Goal: Task Accomplishment & Management: Complete application form

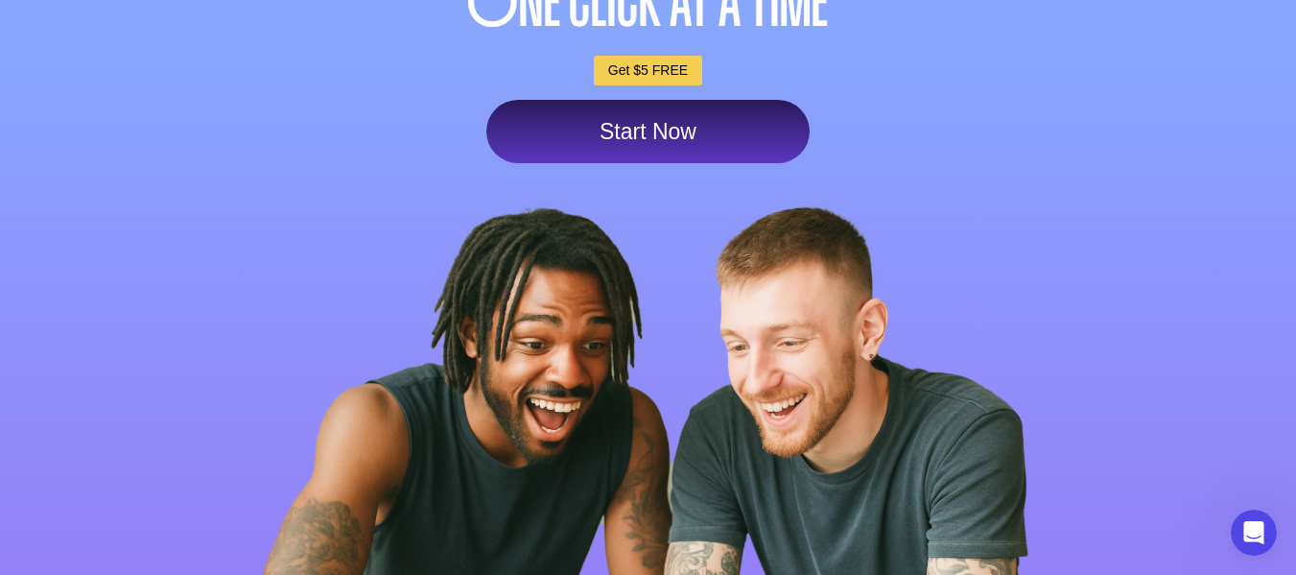
scroll to position [297, 0]
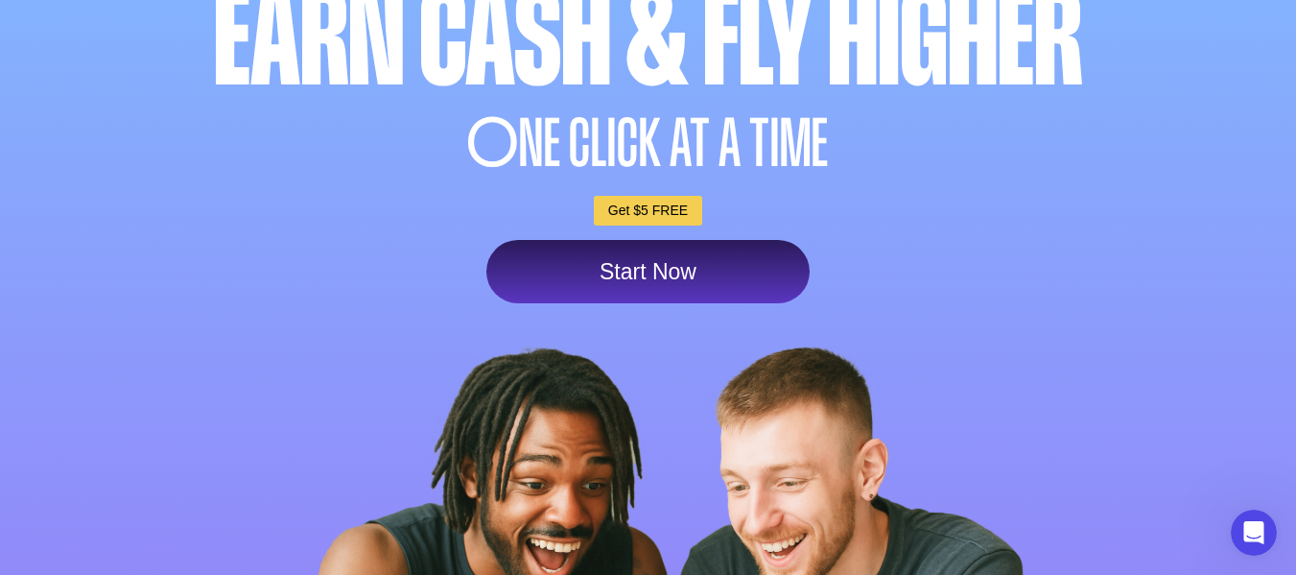
click at [726, 254] on link "Start Now" at bounding box center [647, 271] width 323 height 63
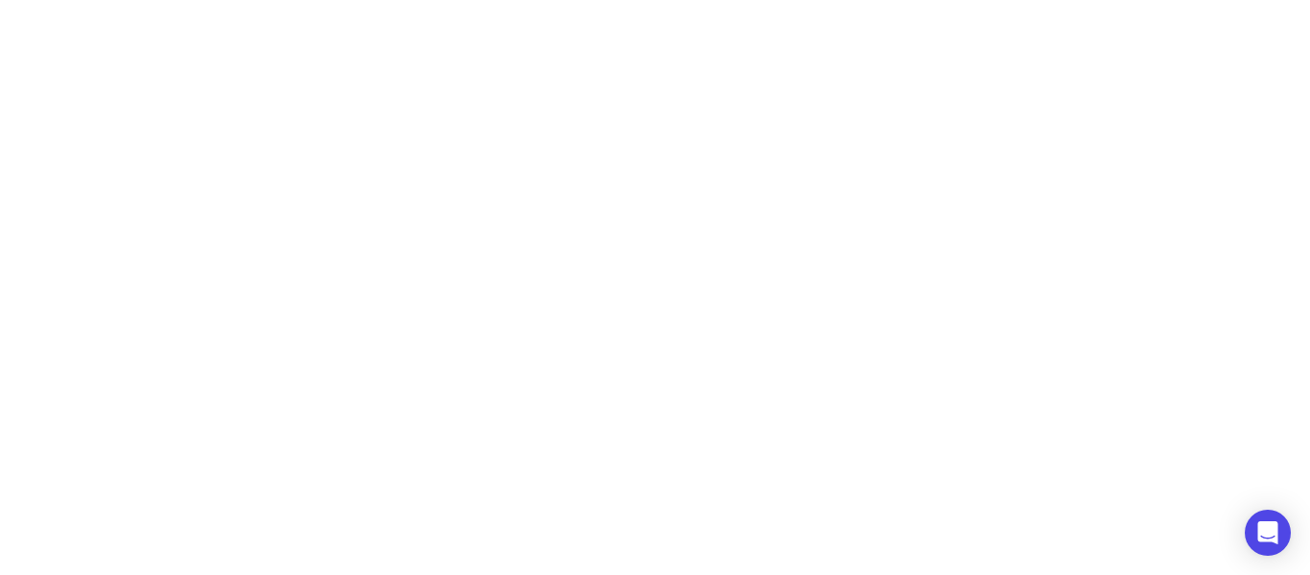
click at [726, 0] on html at bounding box center [655, 0] width 1310 height 0
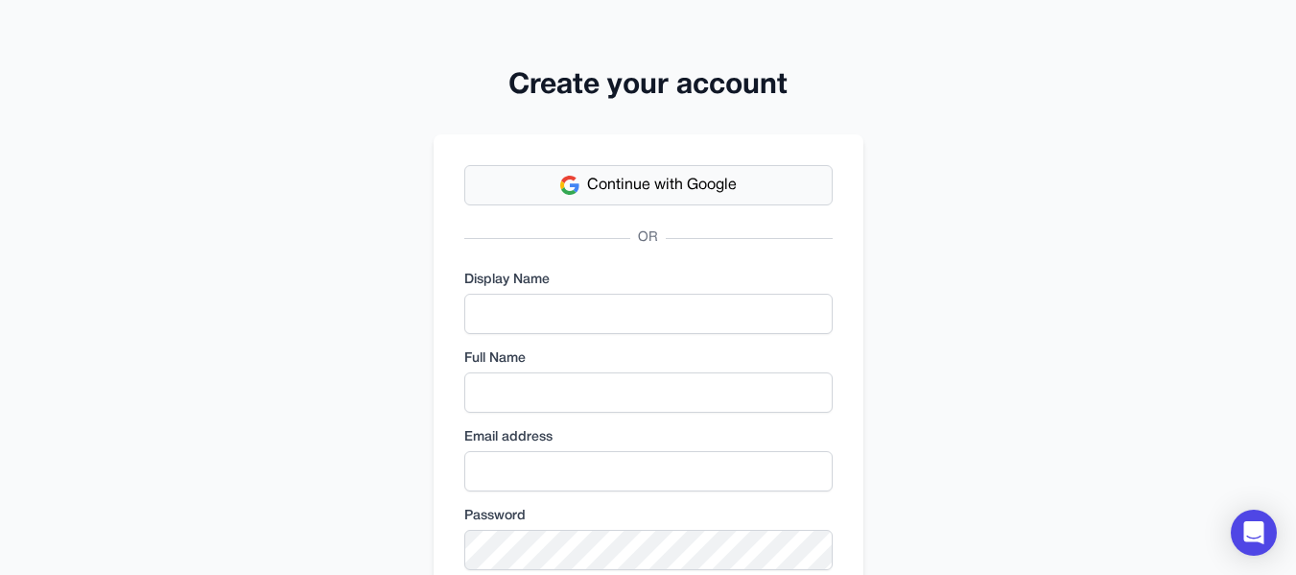
click at [684, 172] on button "Continue with Google" at bounding box center [648, 185] width 368 height 40
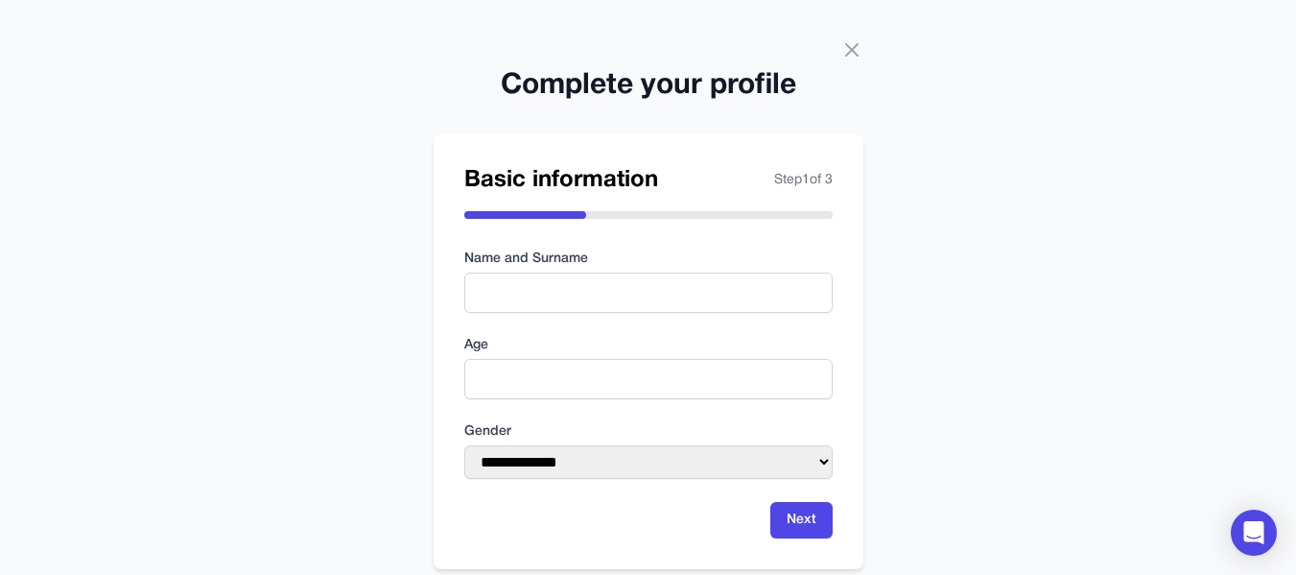
drag, startPoint x: 450, startPoint y: 111, endPoint x: 363, endPoint y: 56, distance: 103.5
click at [363, 56] on div "**********" at bounding box center [648, 307] width 1296 height 615
click at [547, 274] on input "text" at bounding box center [648, 292] width 368 height 40
type input "**********"
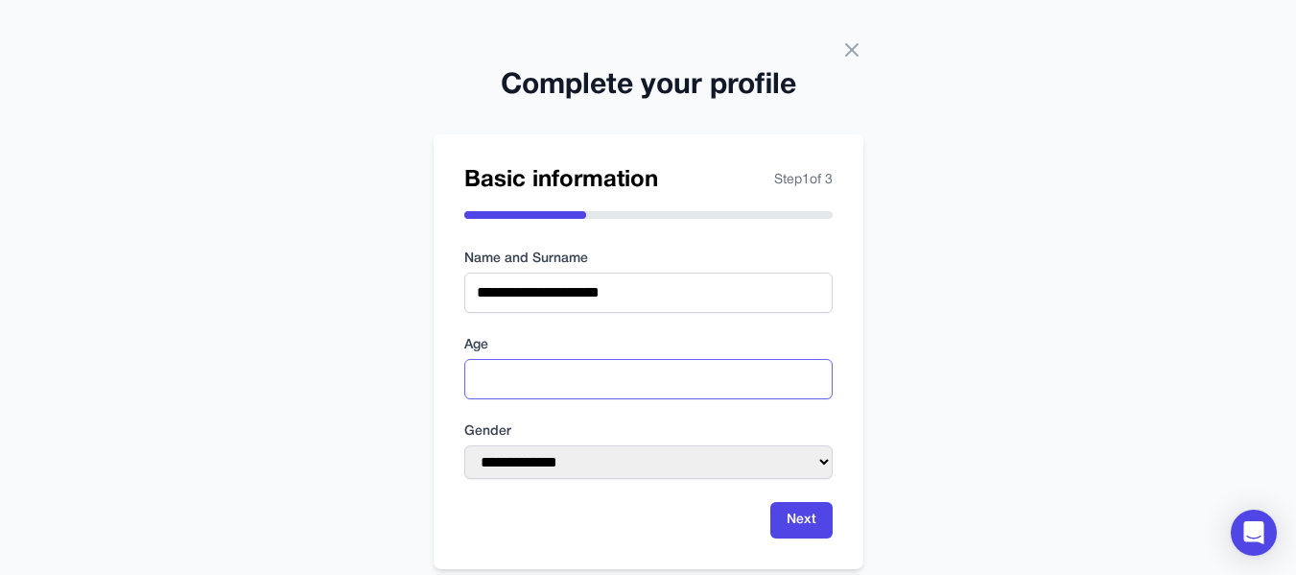
click at [592, 379] on input "number" at bounding box center [648, 379] width 368 height 40
type input "**"
click at [601, 463] on select "**********" at bounding box center [648, 462] width 368 height 34
select select "******"
click at [464, 445] on select "**********" at bounding box center [648, 462] width 368 height 34
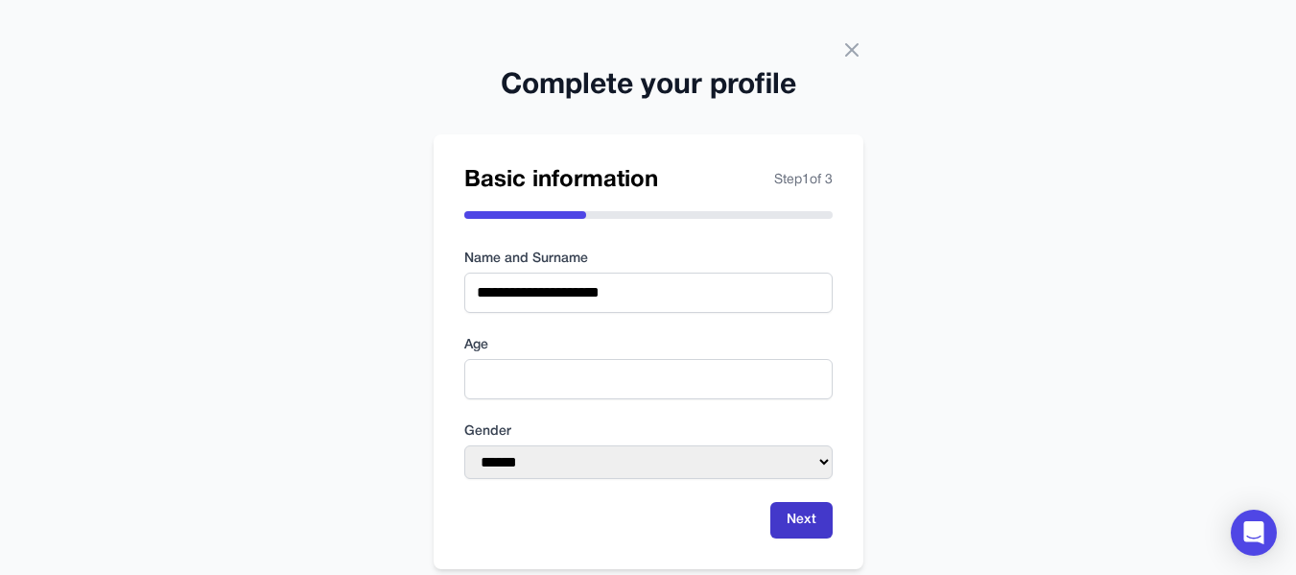
click at [813, 522] on button "Next" at bounding box center [801, 520] width 62 height 36
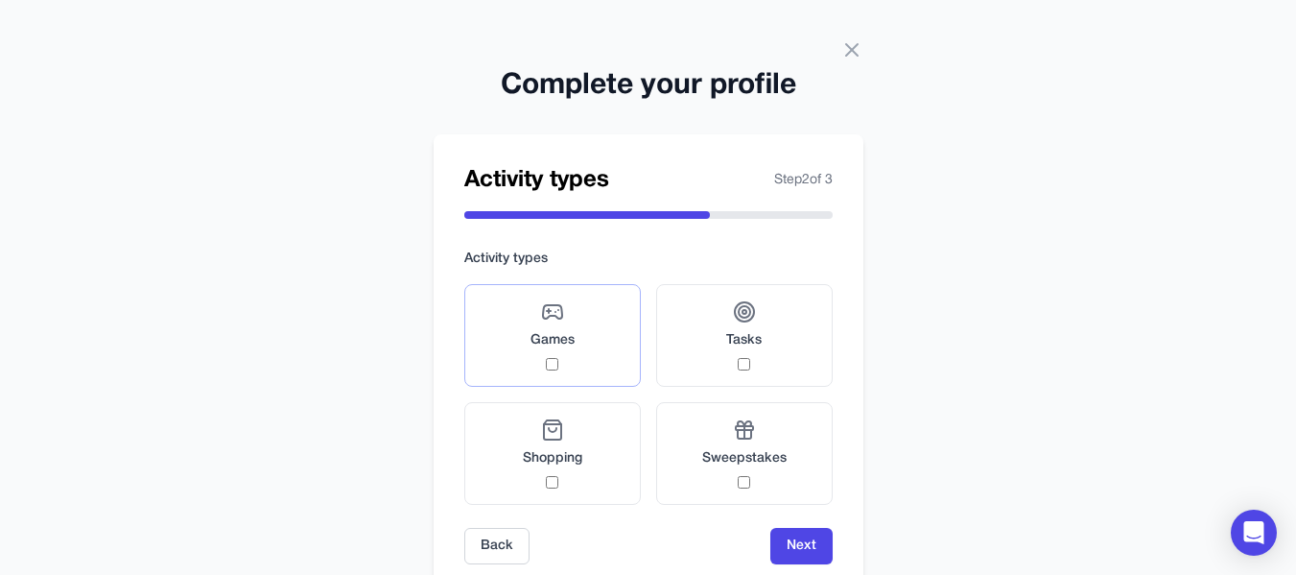
click at [620, 365] on label "Games" at bounding box center [552, 335] width 177 height 103
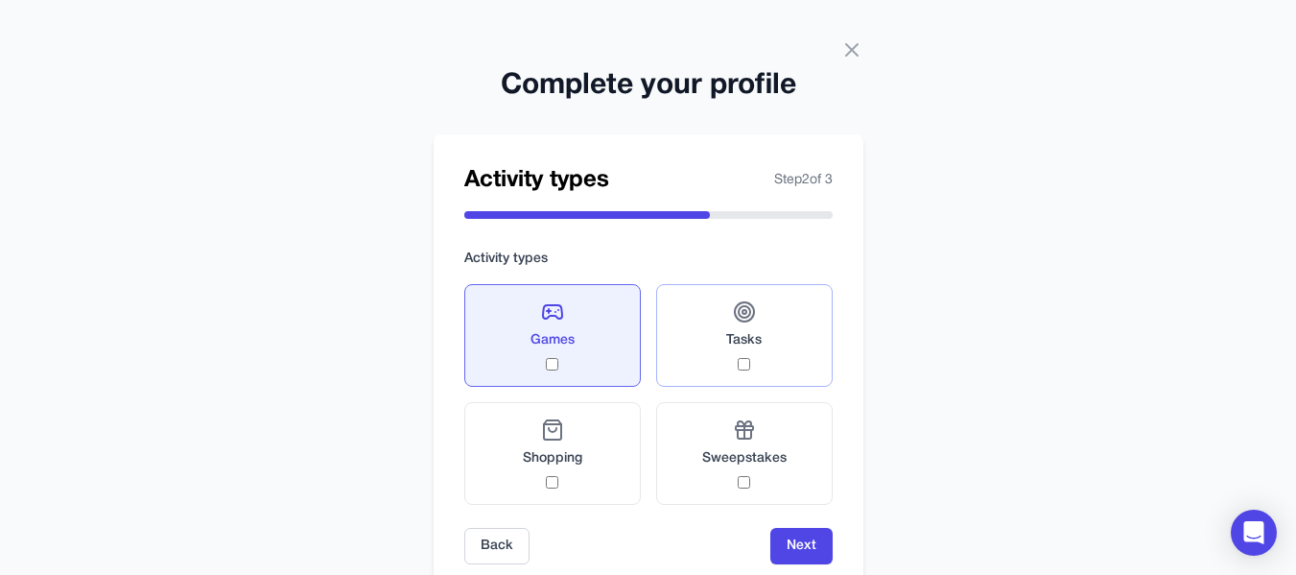
click at [711, 370] on label "Tasks" at bounding box center [744, 335] width 177 height 103
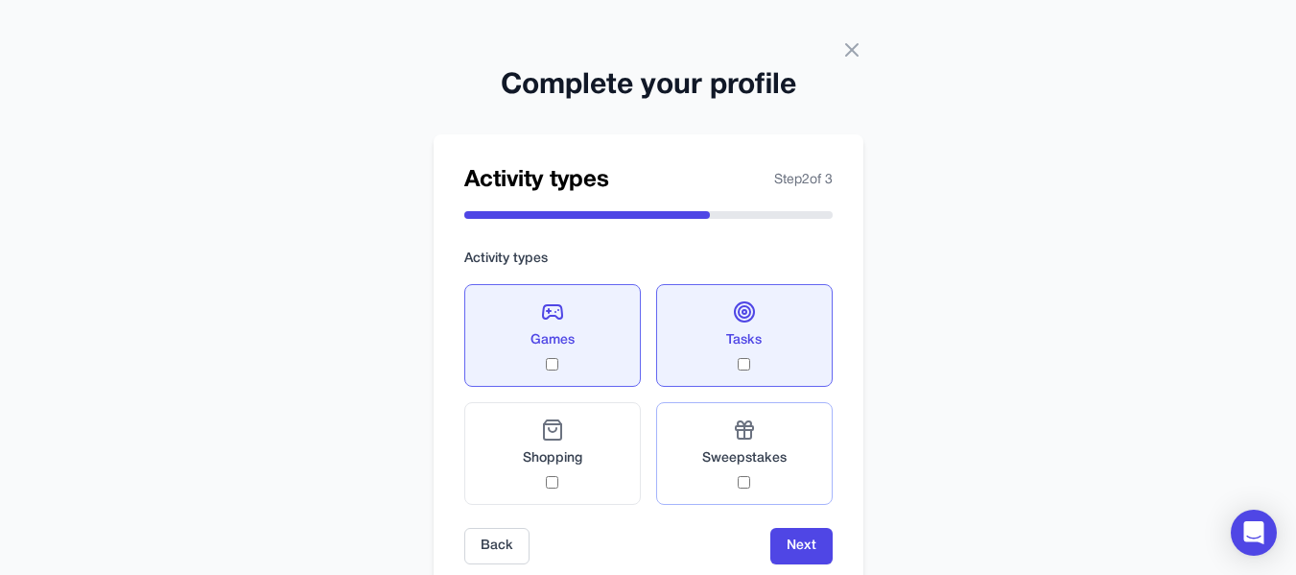
click at [718, 453] on span "Sweepstakes" at bounding box center [744, 458] width 84 height 19
click at [568, 452] on span "Shopping" at bounding box center [552, 458] width 59 height 19
click at [759, 501] on label "Sweepstakes" at bounding box center [744, 453] width 177 height 103
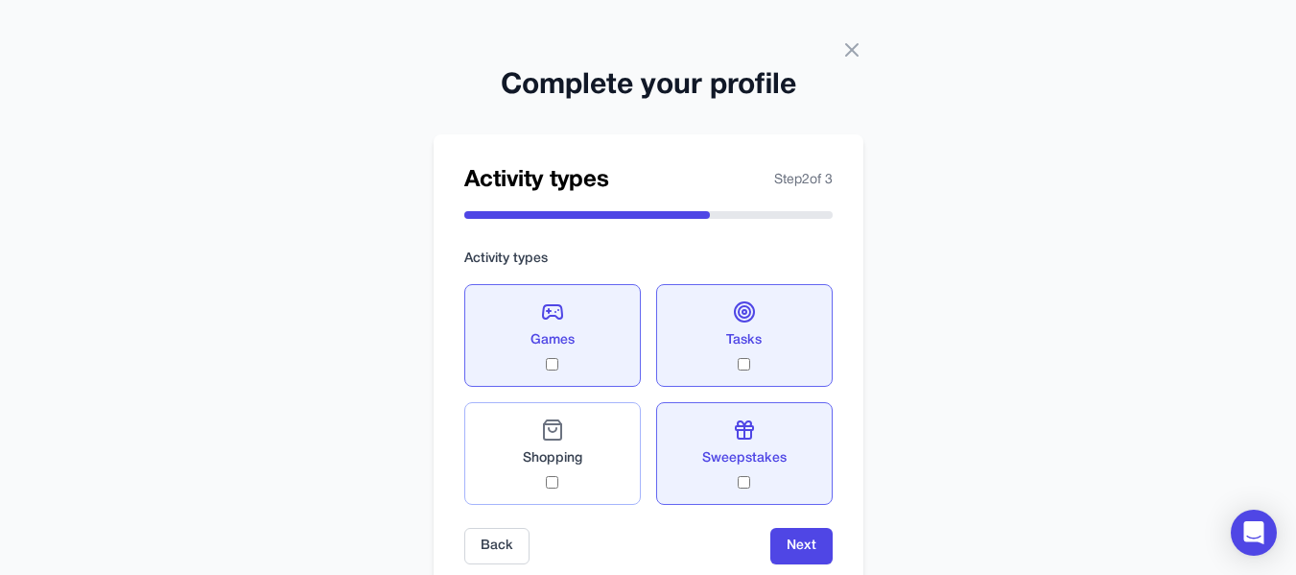
click at [592, 472] on label "Shopping" at bounding box center [552, 453] width 177 height 103
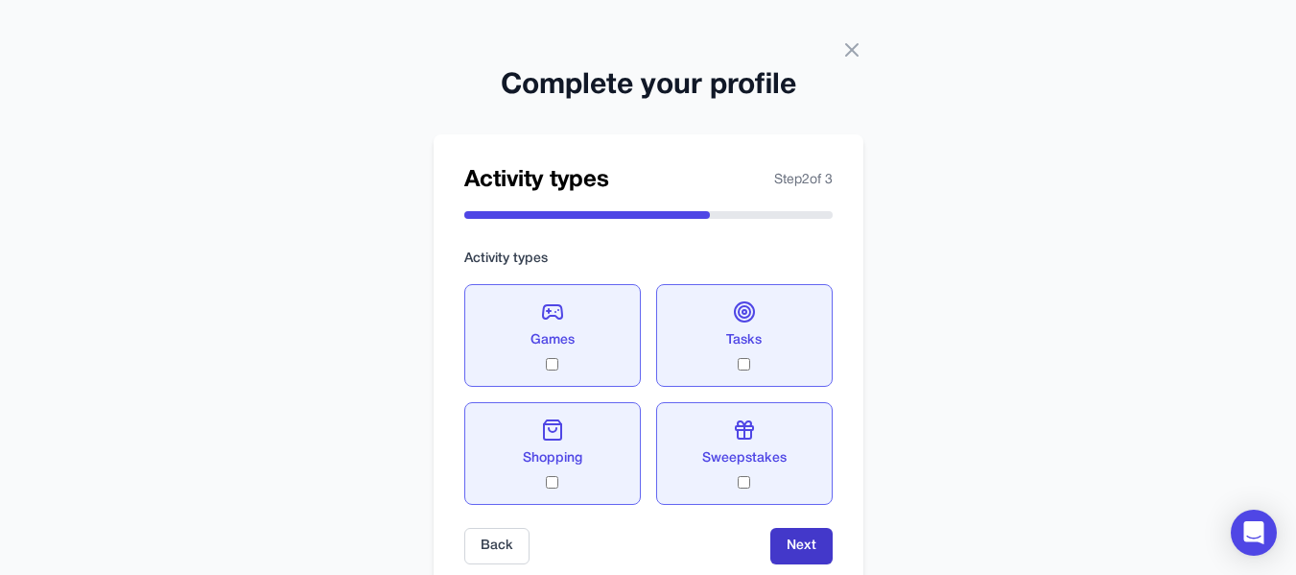
click at [801, 551] on button "Next" at bounding box center [801, 546] width 62 height 36
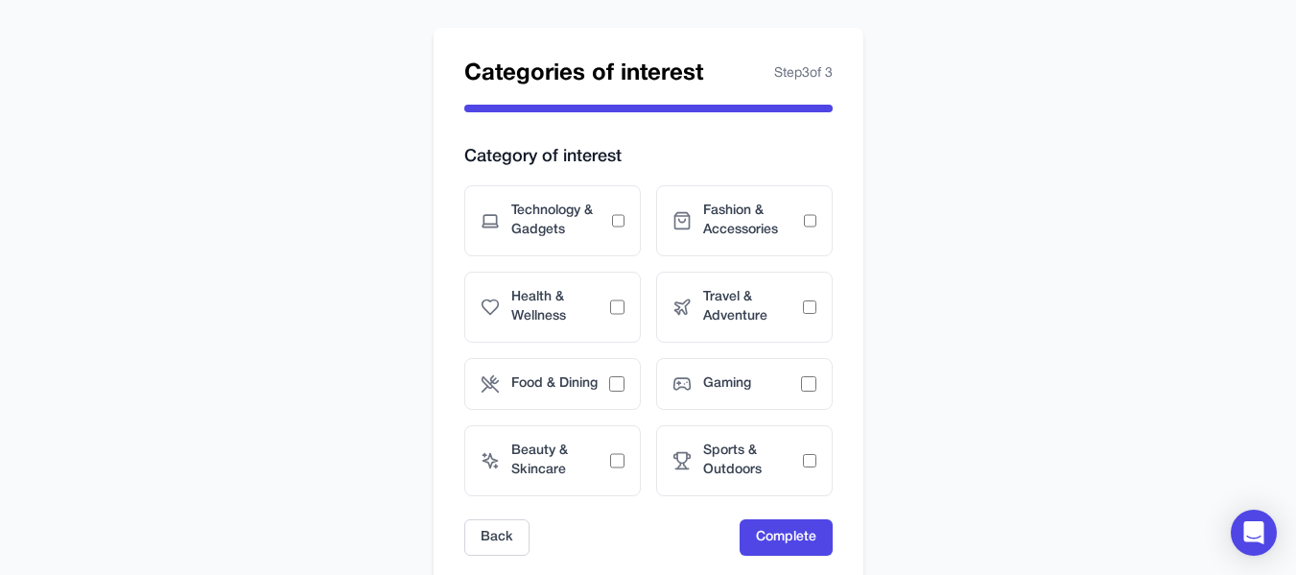
scroll to position [109, 0]
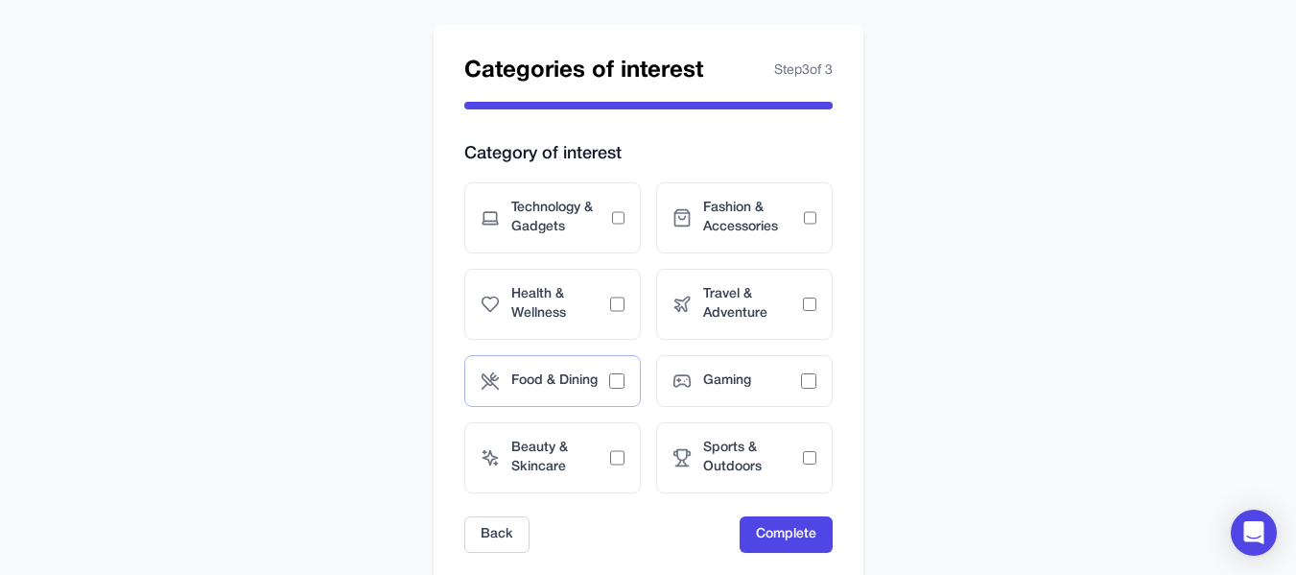
click at [599, 378] on span "Food & Dining" at bounding box center [560, 380] width 98 height 19
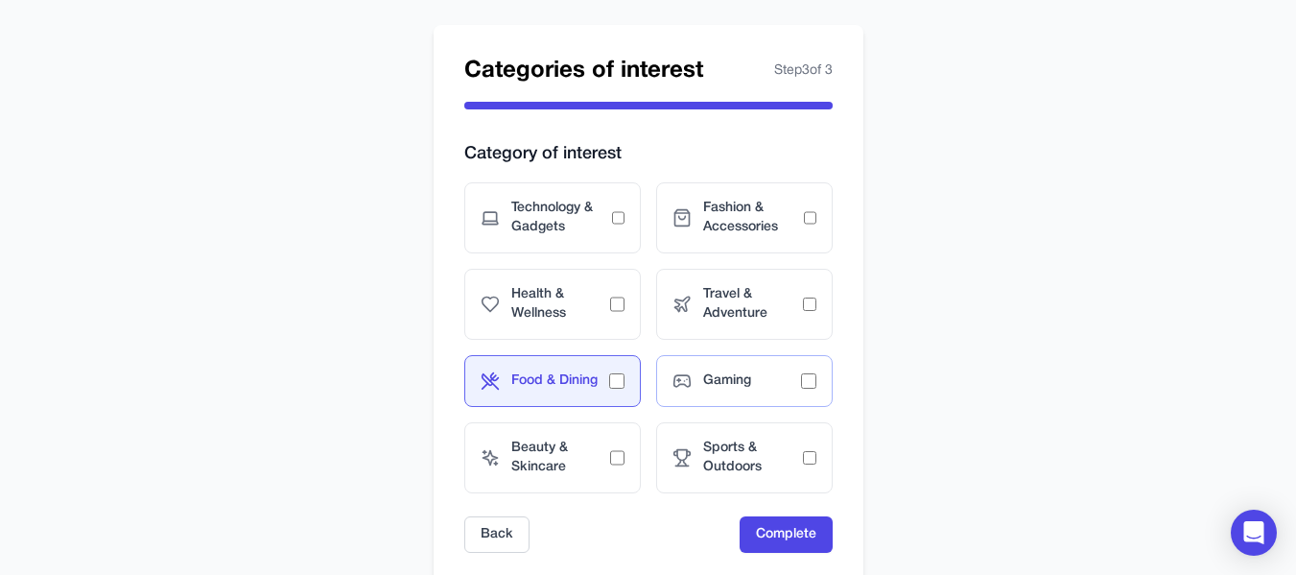
click at [766, 368] on div "Gaming" at bounding box center [744, 381] width 177 height 52
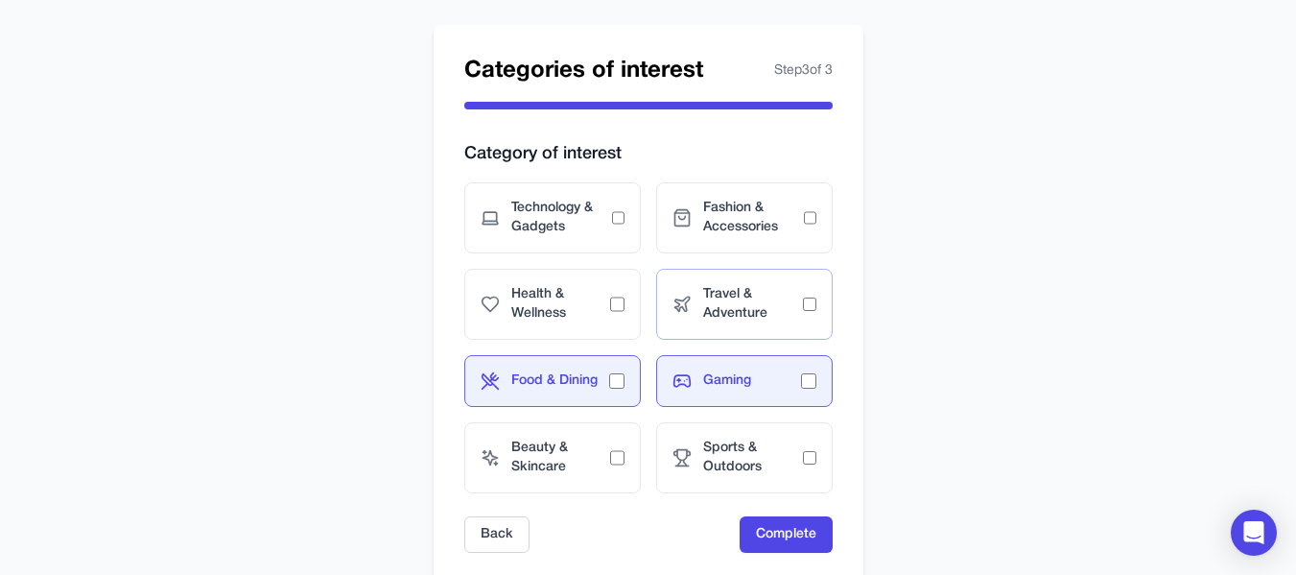
click at [789, 296] on span "Travel & Adventure" at bounding box center [753, 304] width 100 height 38
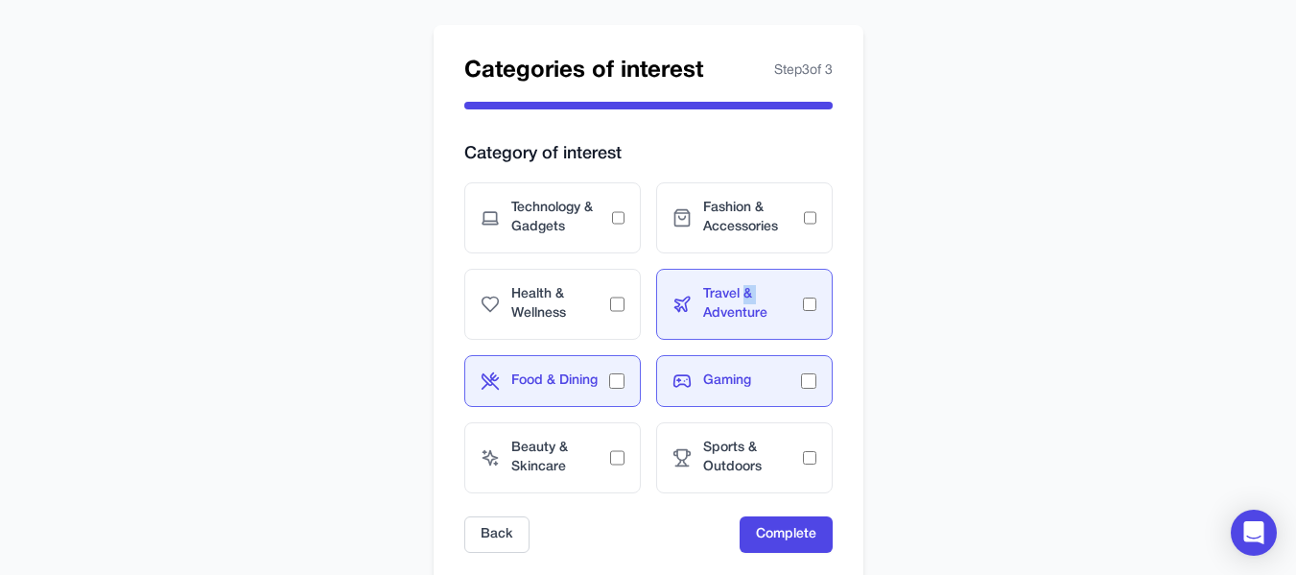
click at [789, 296] on span "Travel & Adventure" at bounding box center [753, 304] width 100 height 38
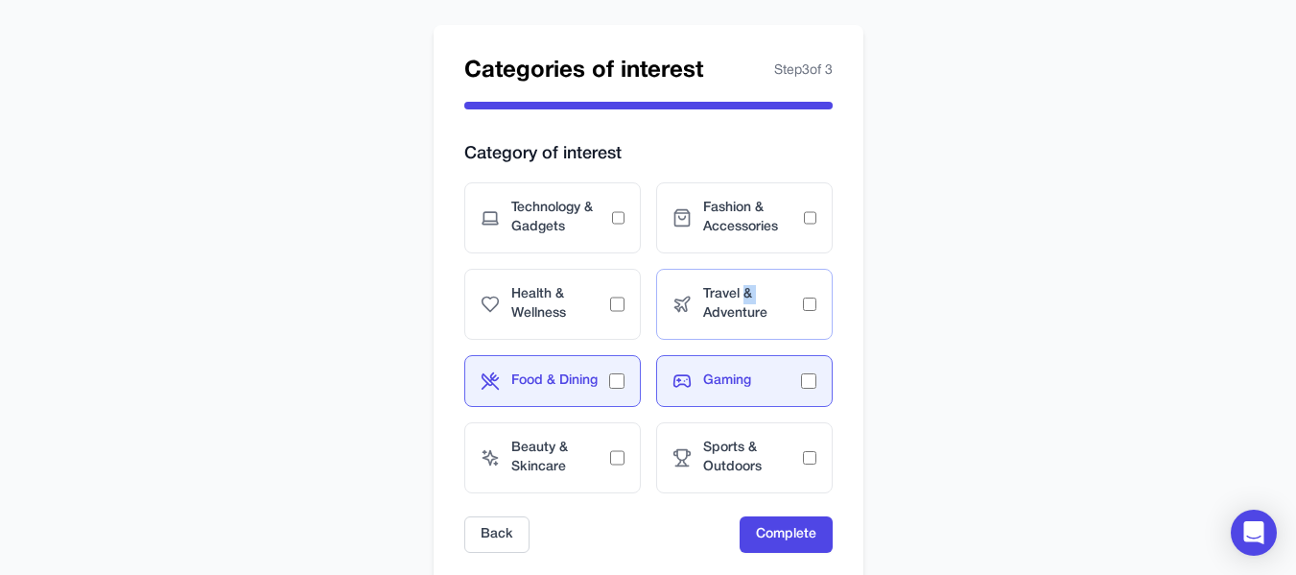
click at [789, 296] on span "Travel & Adventure" at bounding box center [753, 304] width 100 height 38
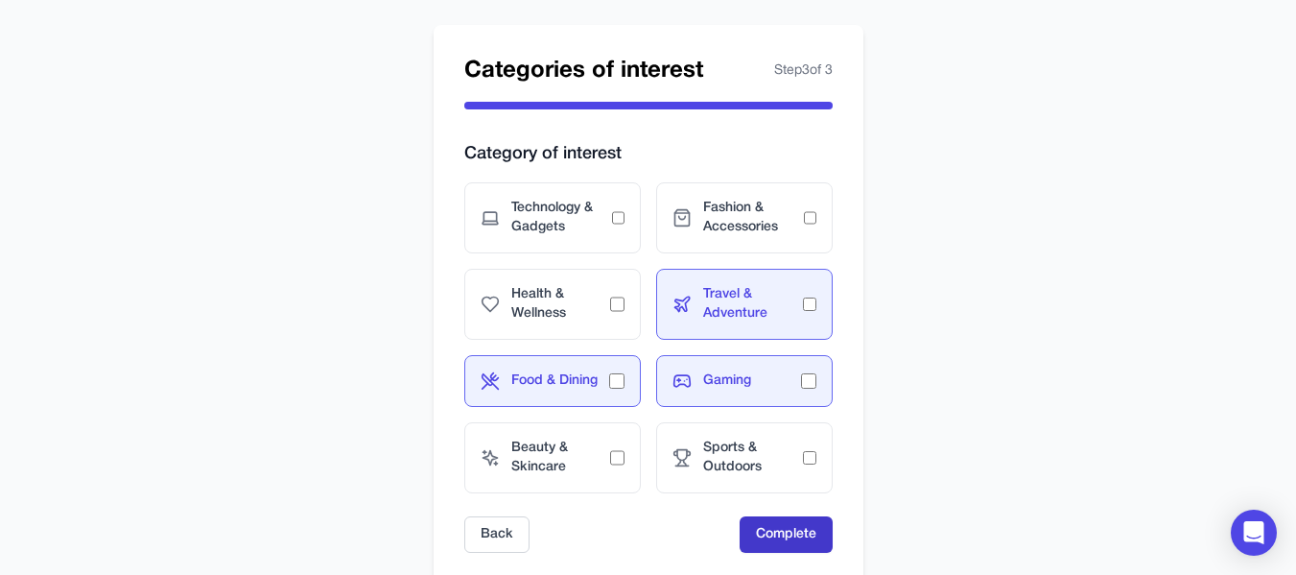
click at [788, 548] on button "Complete" at bounding box center [786, 534] width 93 height 36
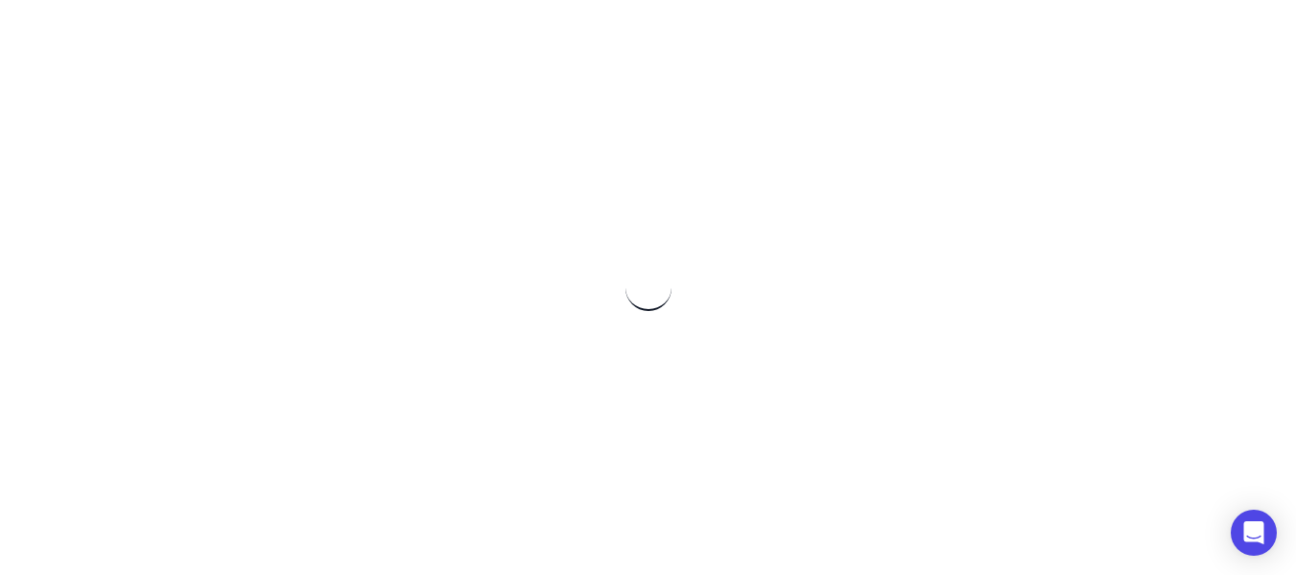
scroll to position [0, 0]
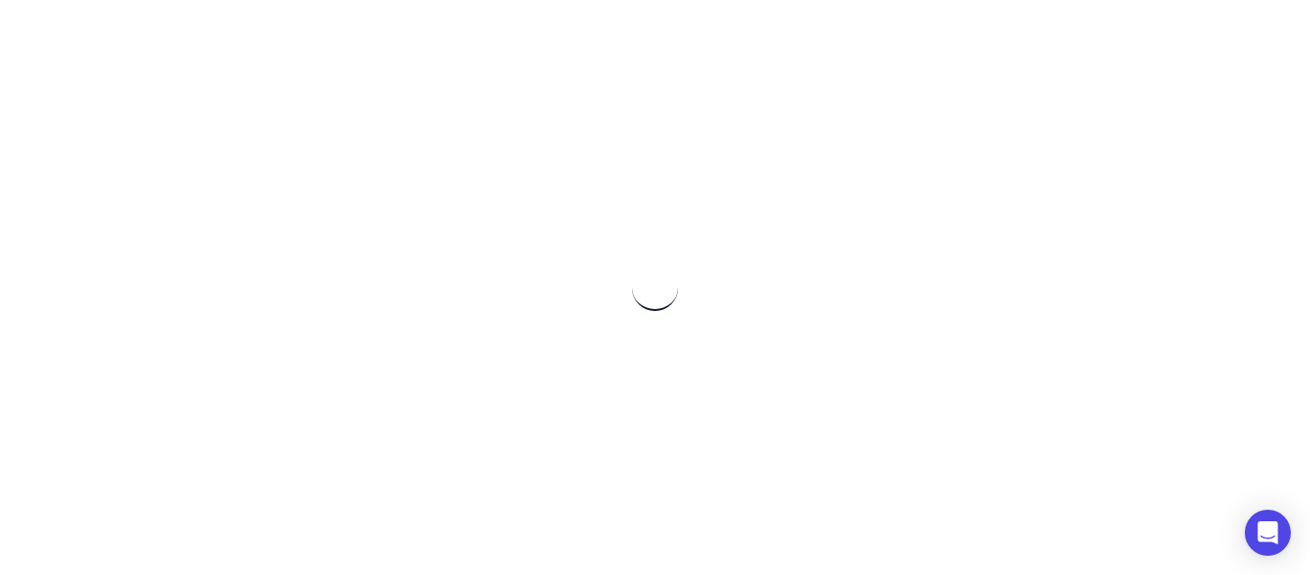
click at [788, 548] on div at bounding box center [655, 287] width 1228 height 575
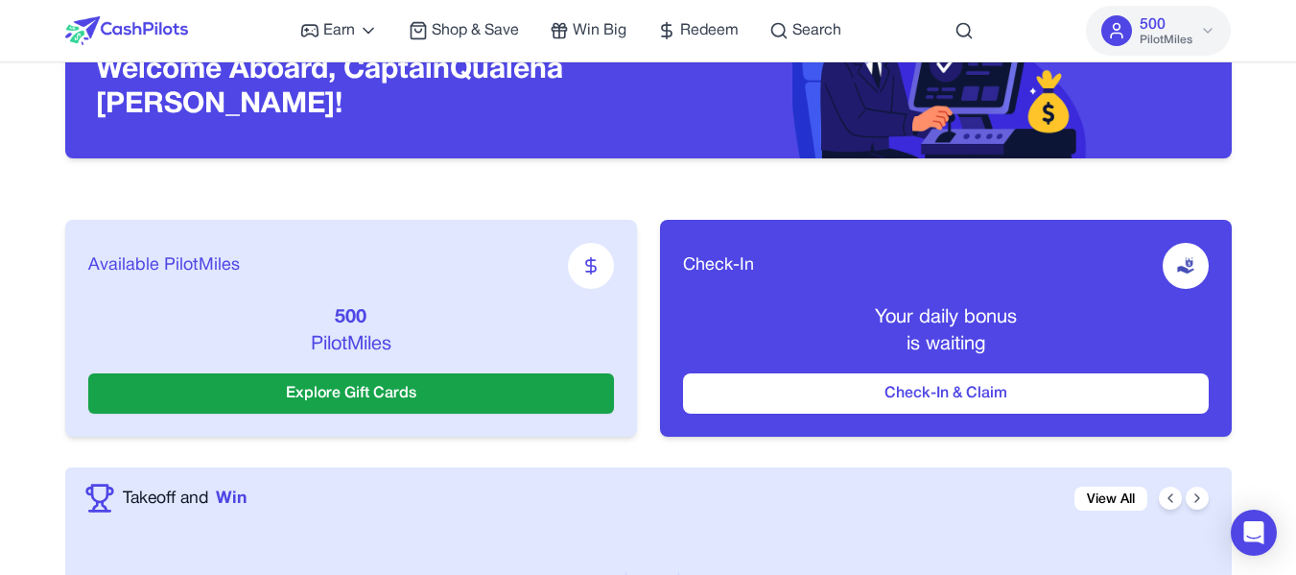
scroll to position [151, 0]
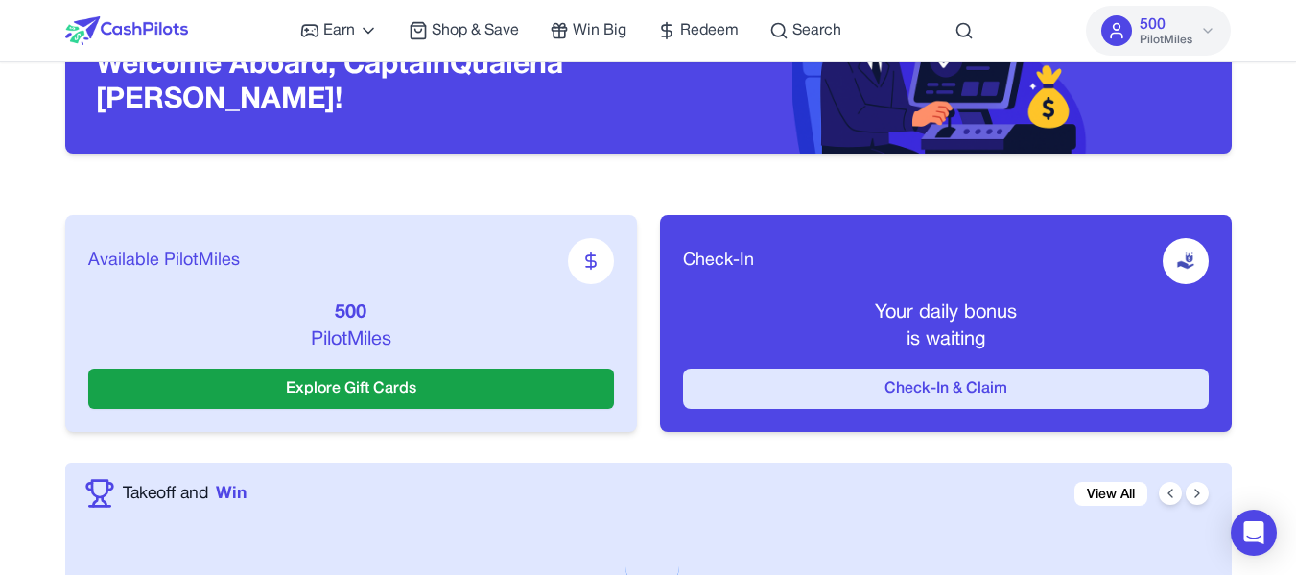
click at [982, 398] on button "Check-In & Claim" at bounding box center [946, 388] width 526 height 40
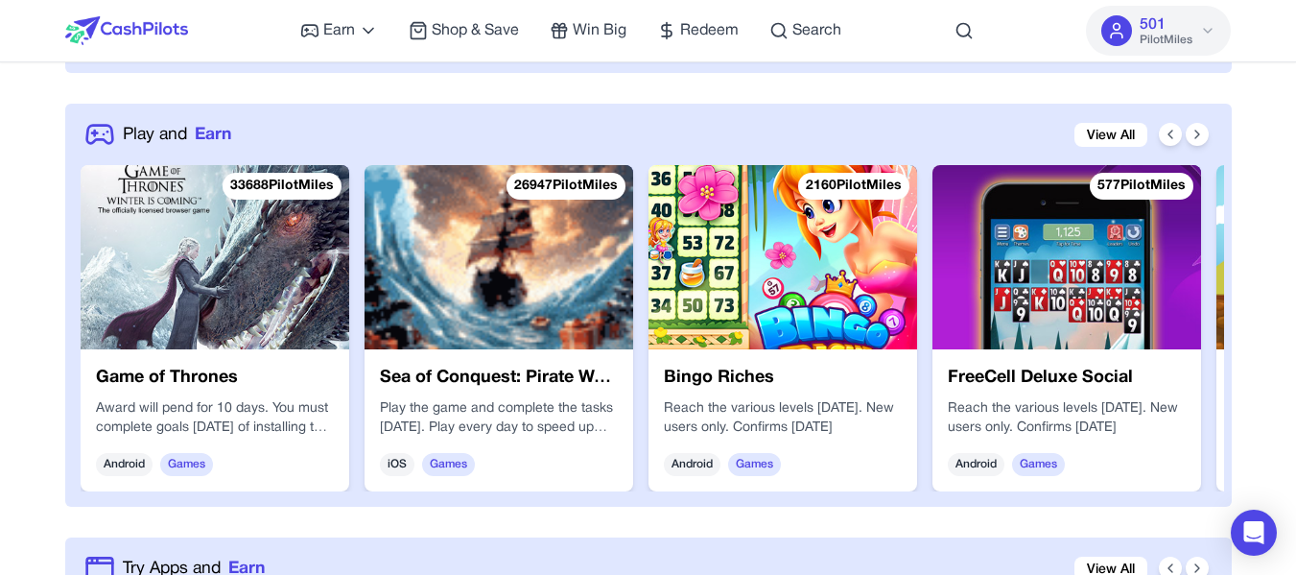
scroll to position [870, 0]
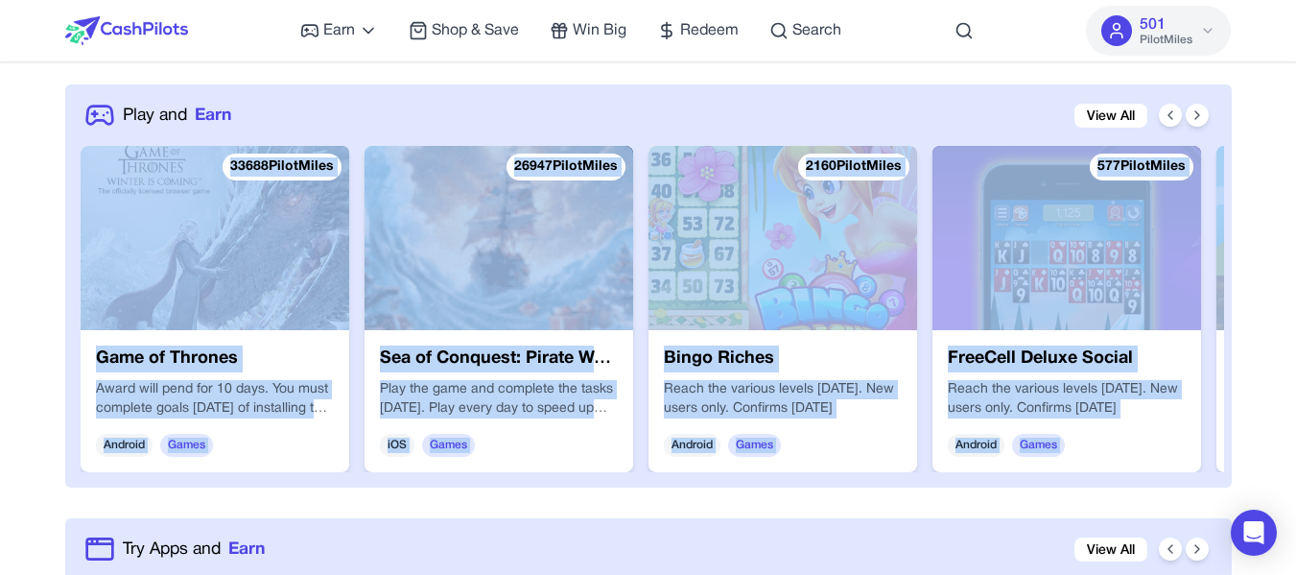
drag, startPoint x: 1214, startPoint y: 293, endPoint x: 1206, endPoint y: 83, distance: 209.3
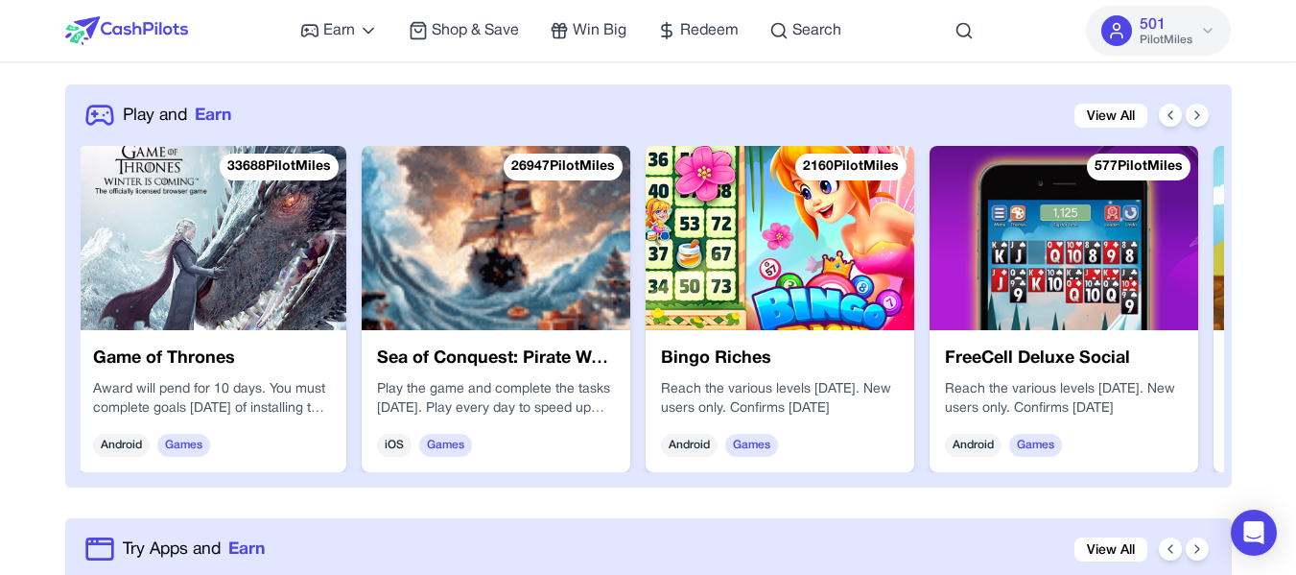
drag, startPoint x: 1206, startPoint y: 83, endPoint x: 1202, endPoint y: 101, distance: 17.7
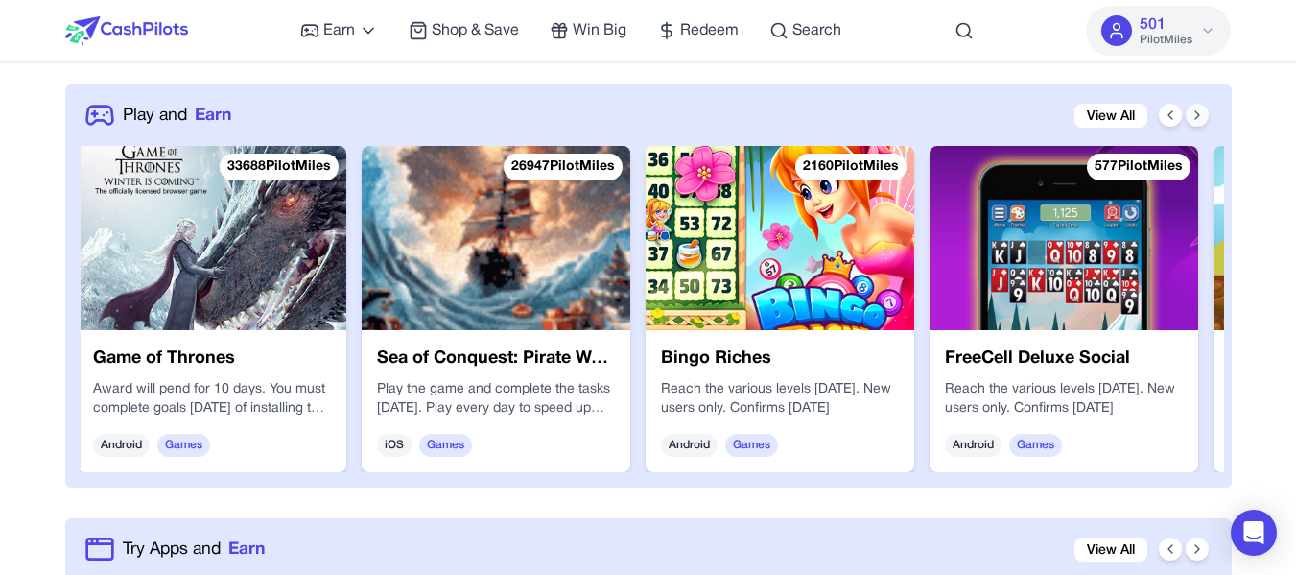
click at [1201, 107] on div at bounding box center [1184, 115] width 50 height 23
click at [1201, 107] on icon at bounding box center [1196, 114] width 15 height 15
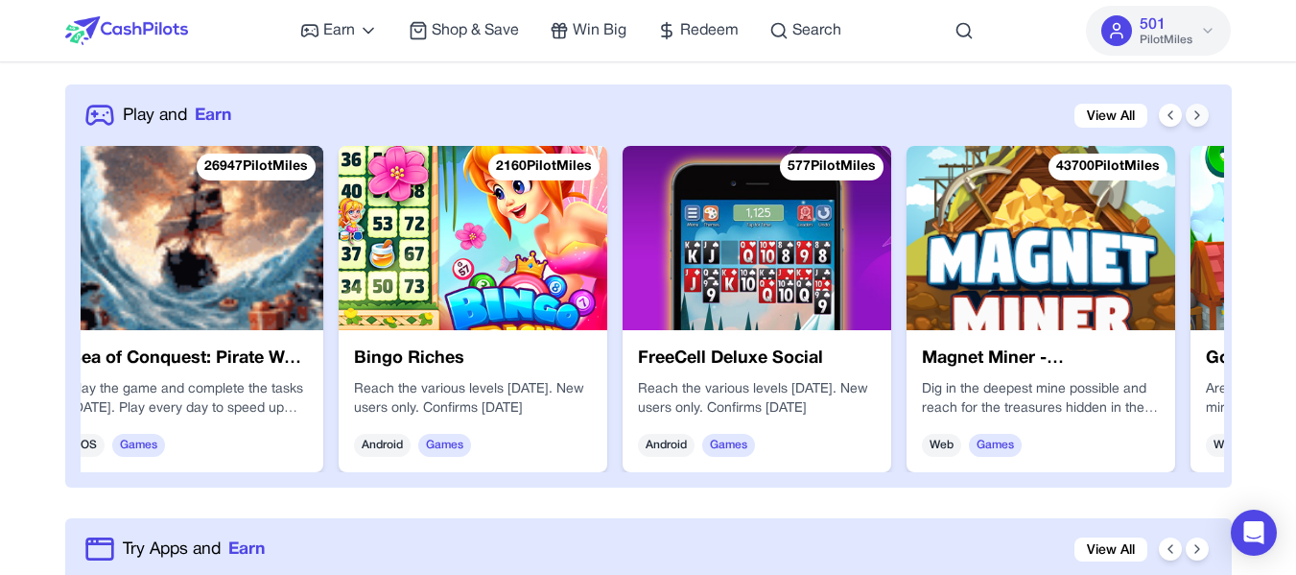
click at [1201, 107] on icon at bounding box center [1196, 114] width 15 height 15
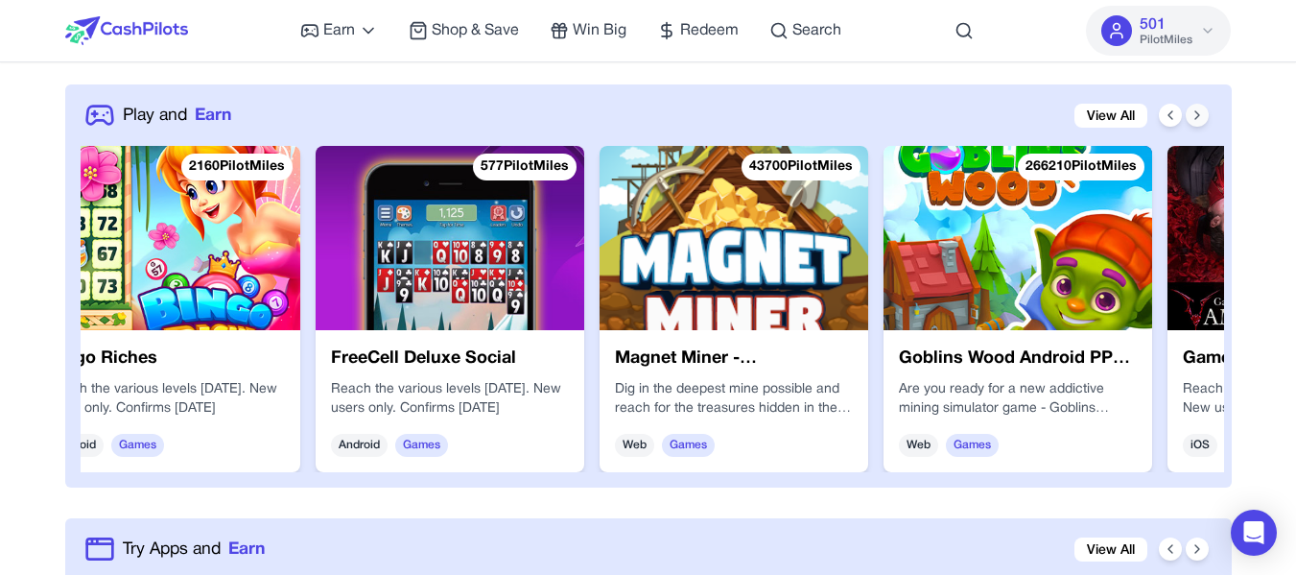
click at [1201, 107] on icon at bounding box center [1196, 114] width 15 height 15
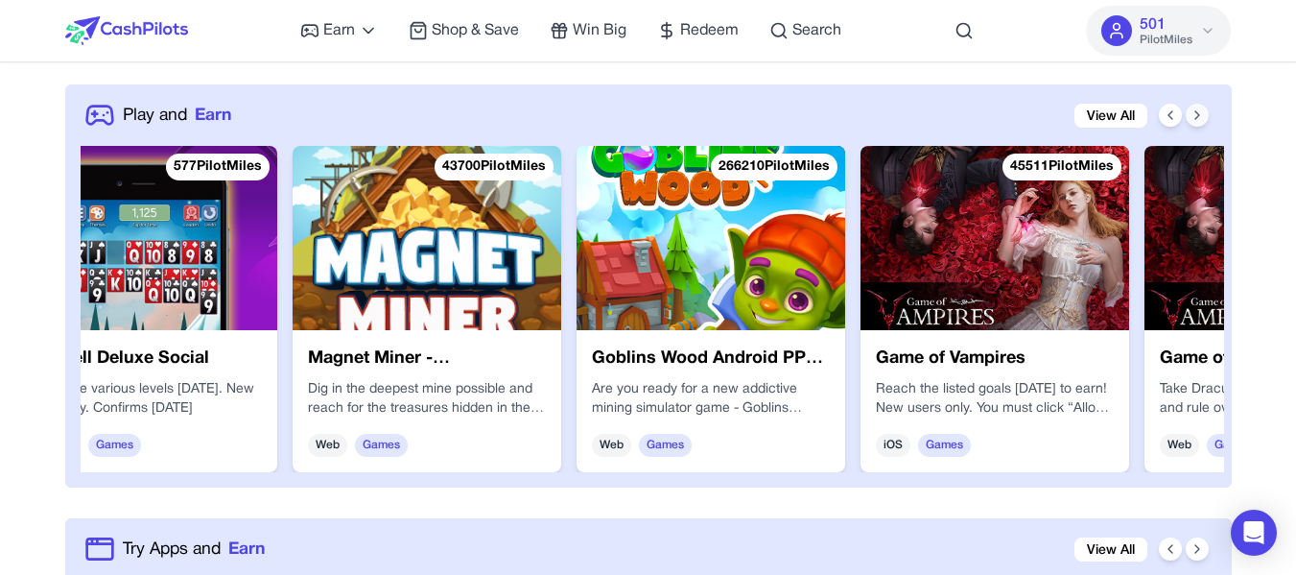
click at [1201, 107] on icon at bounding box center [1196, 114] width 15 height 15
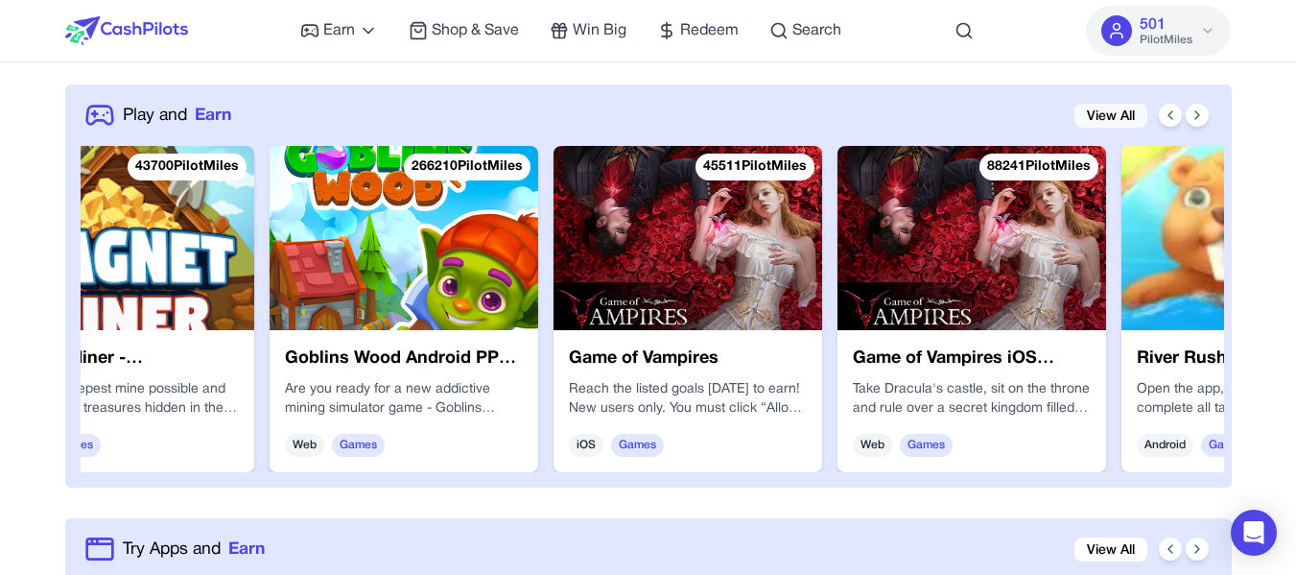
click at [1140, 117] on link "View All" at bounding box center [1110, 116] width 73 height 24
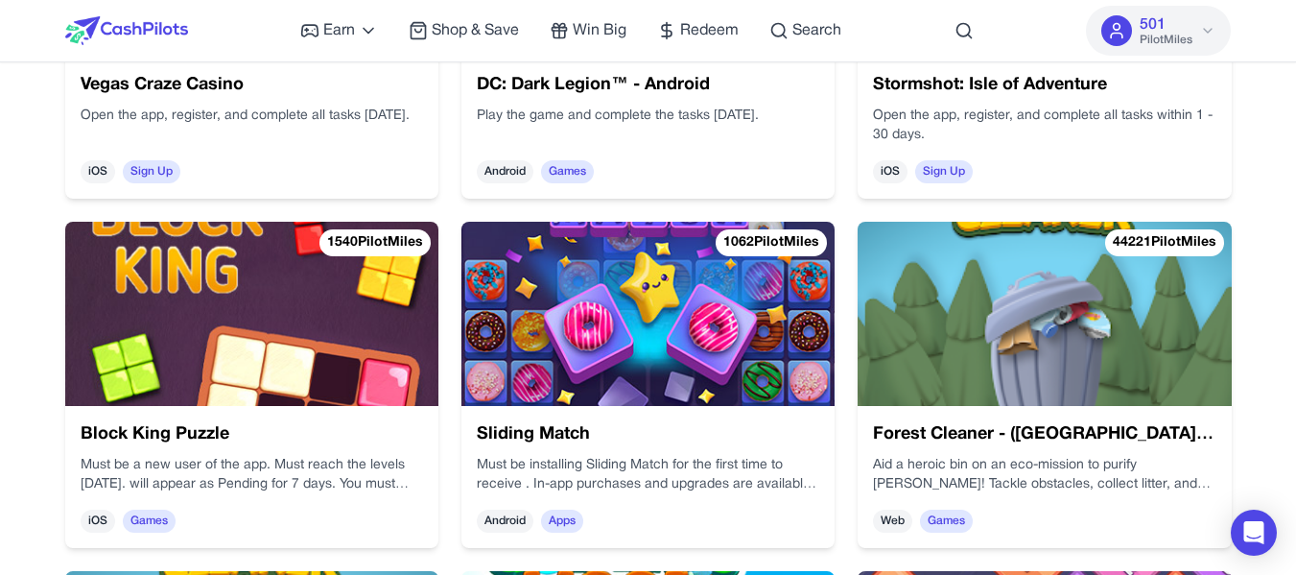
scroll to position [5046, 0]
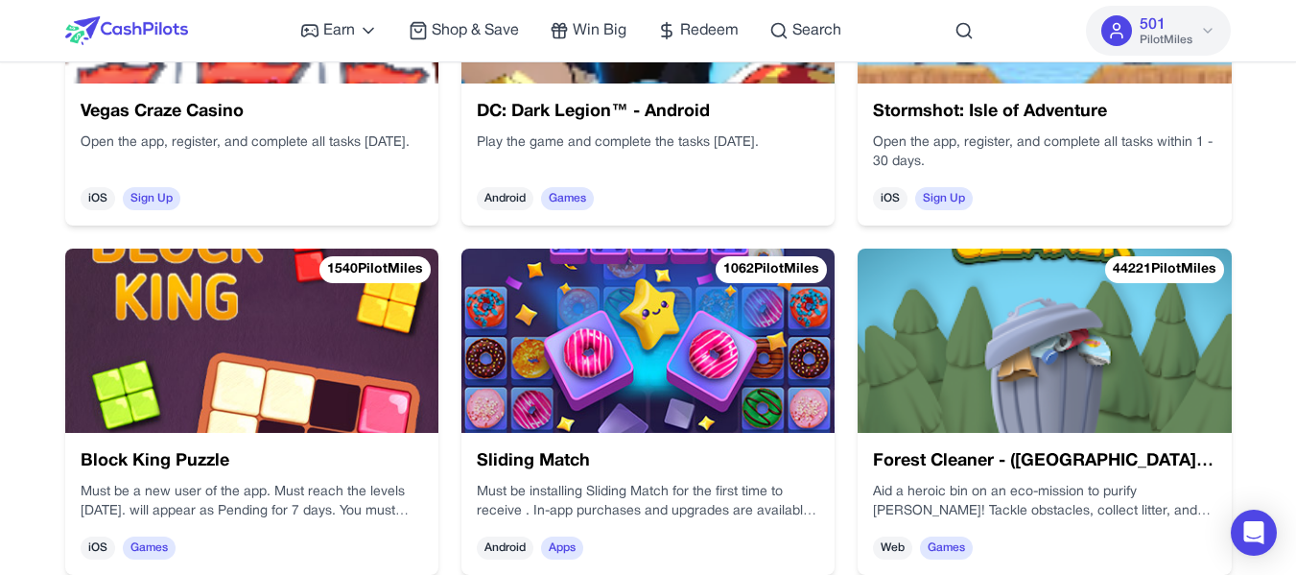
click at [217, 441] on h3 "Block King Puzzle" at bounding box center [65, 410] width 343 height 62
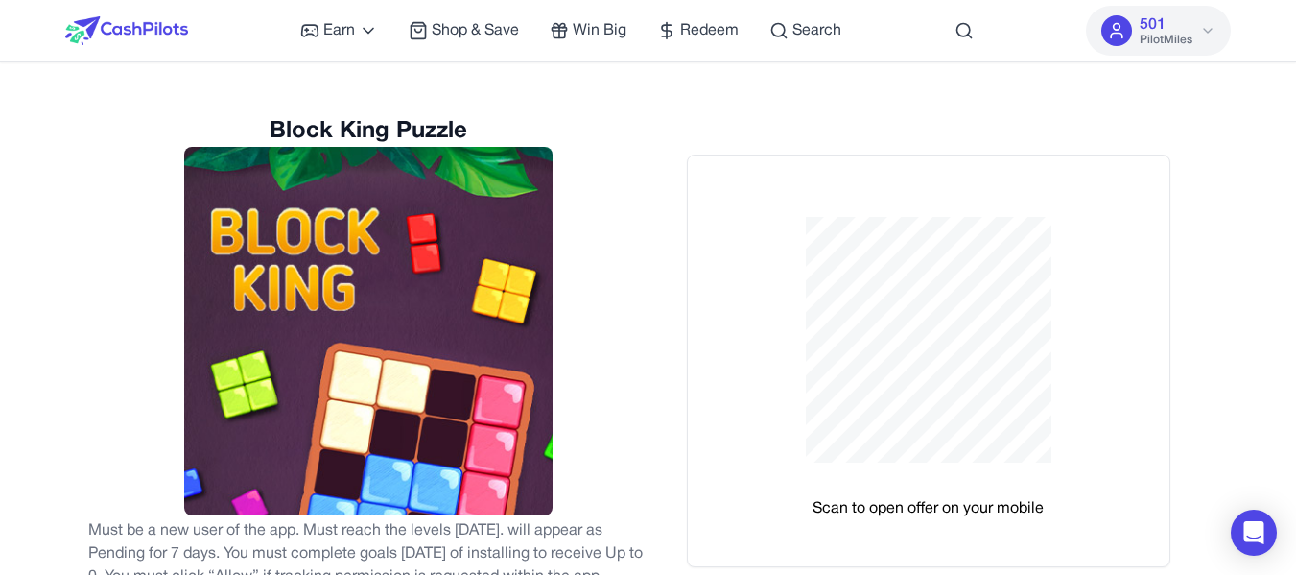
scroll to position [1007, 0]
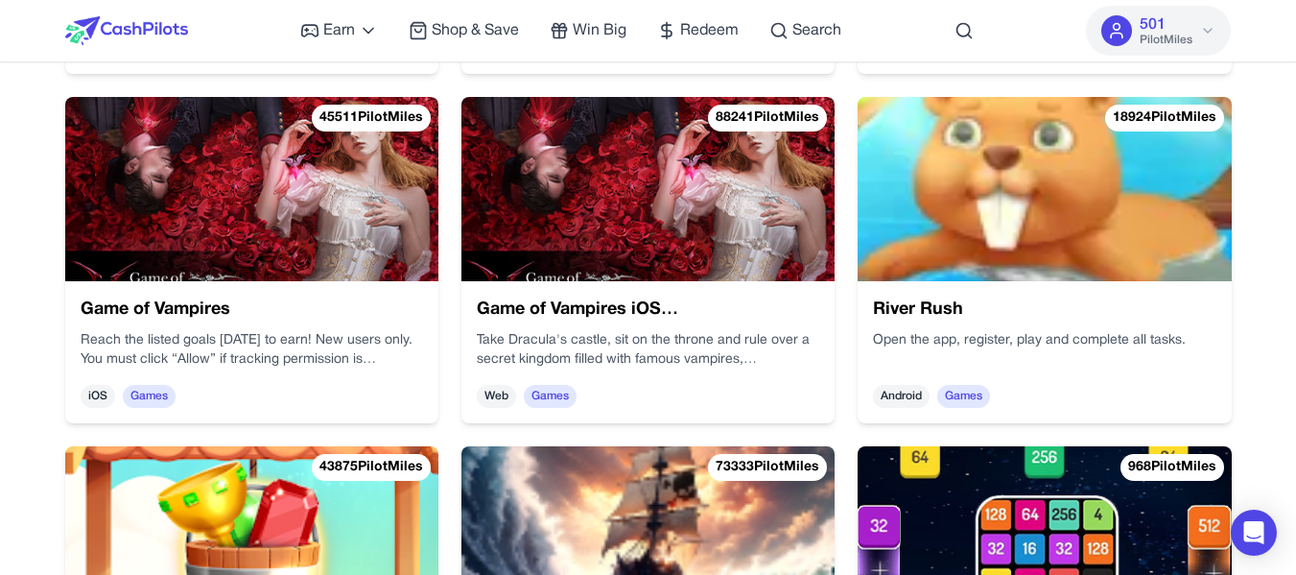
click at [609, 15] on div "Earn Play Games Enjoy fun games and earn Try New App Test new app for rewards T…" at bounding box center [570, 30] width 541 height 61
click at [607, 25] on span "Win Big" at bounding box center [600, 30] width 54 height 23
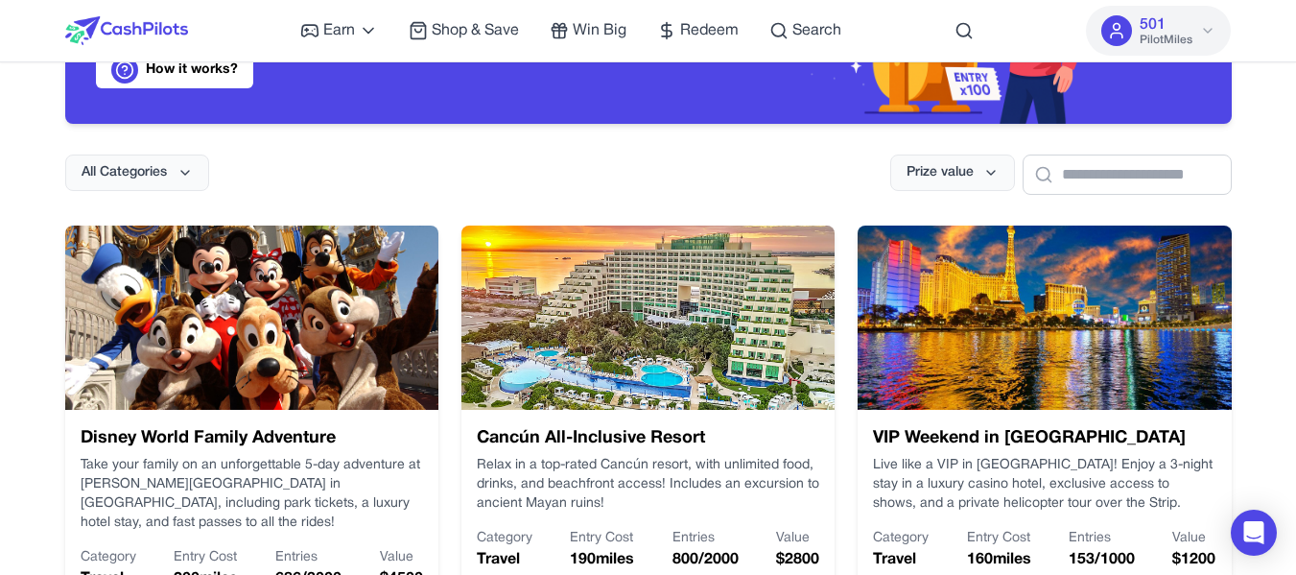
scroll to position [200, 0]
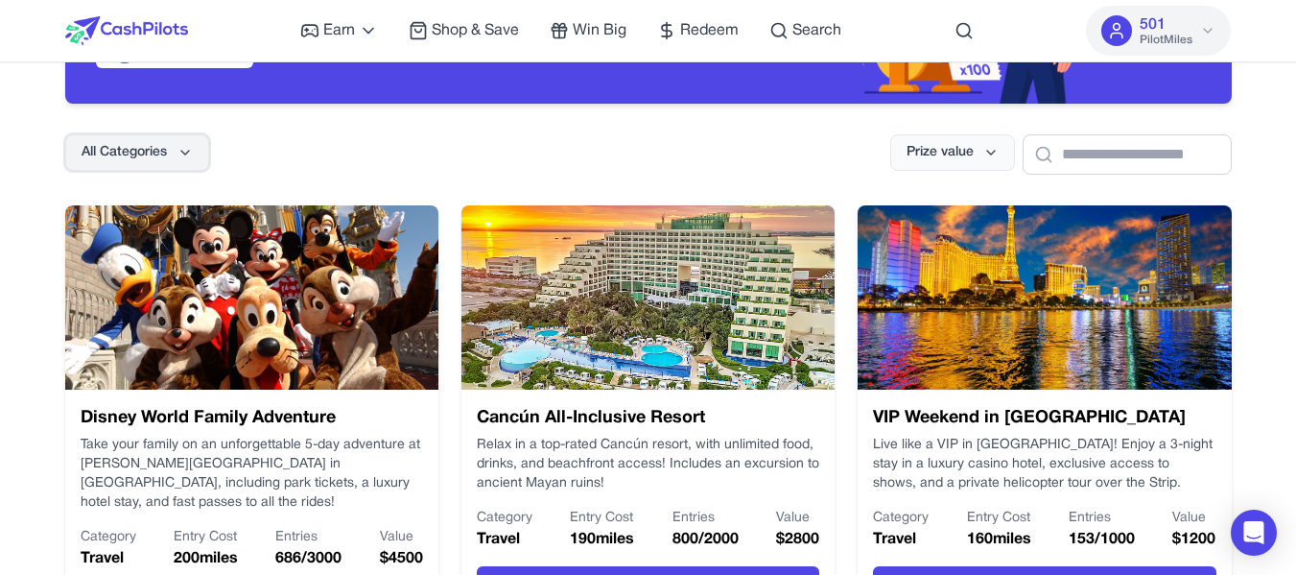
click at [183, 165] on button "All Categories" at bounding box center [137, 152] width 144 height 36
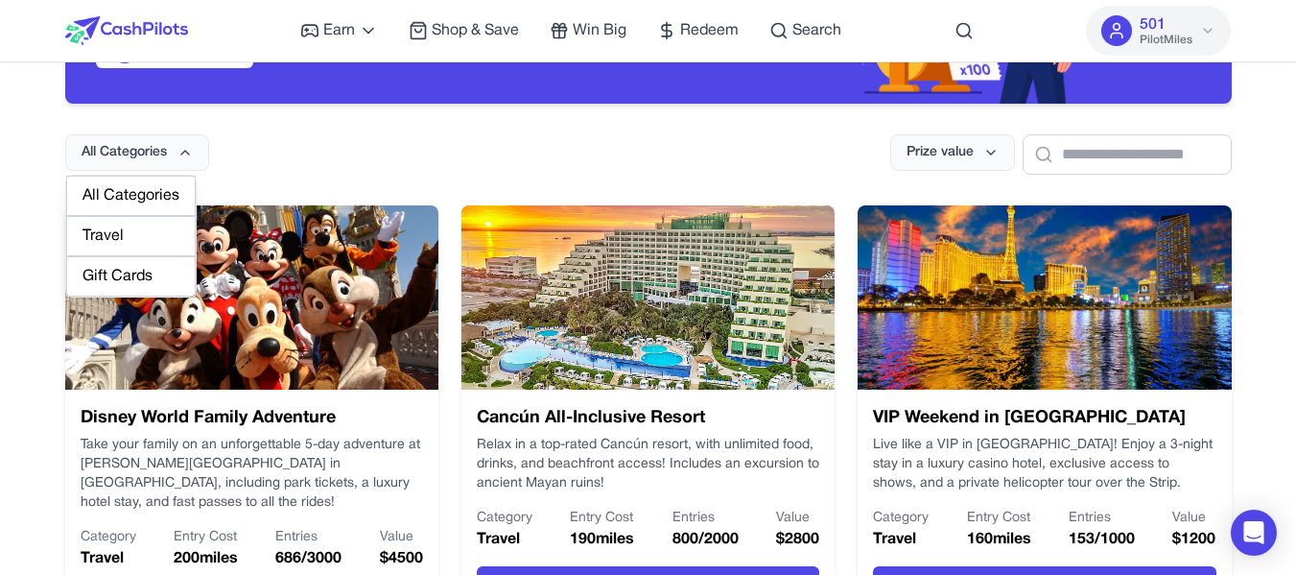
click at [143, 271] on div "Gift Cards" at bounding box center [131, 276] width 130 height 40
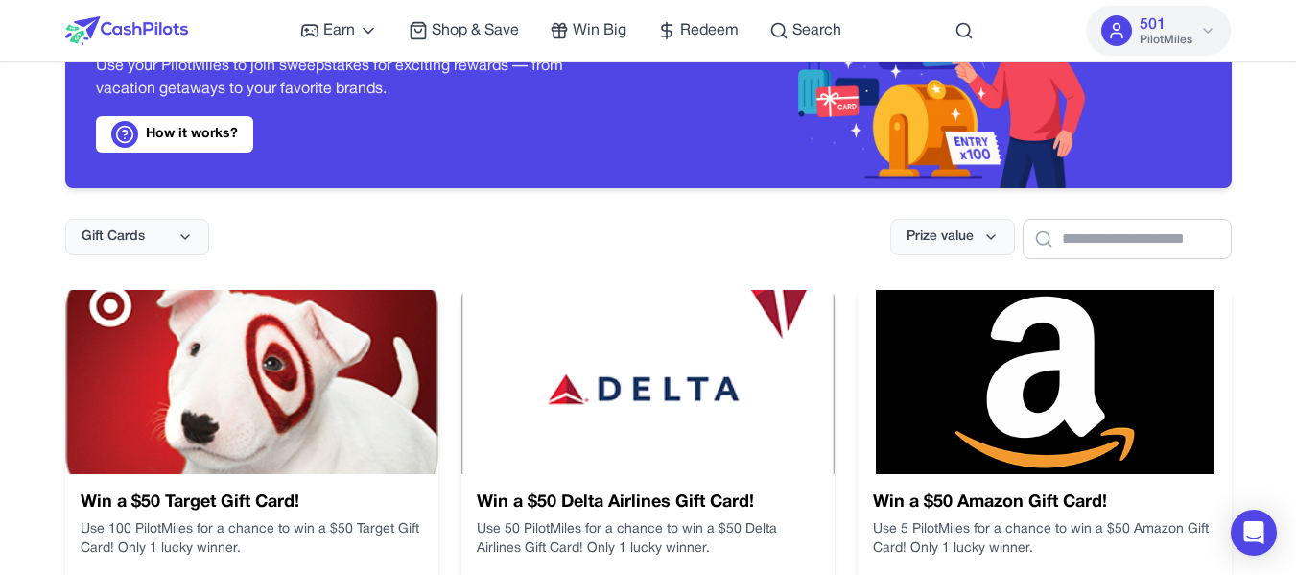
scroll to position [10, 0]
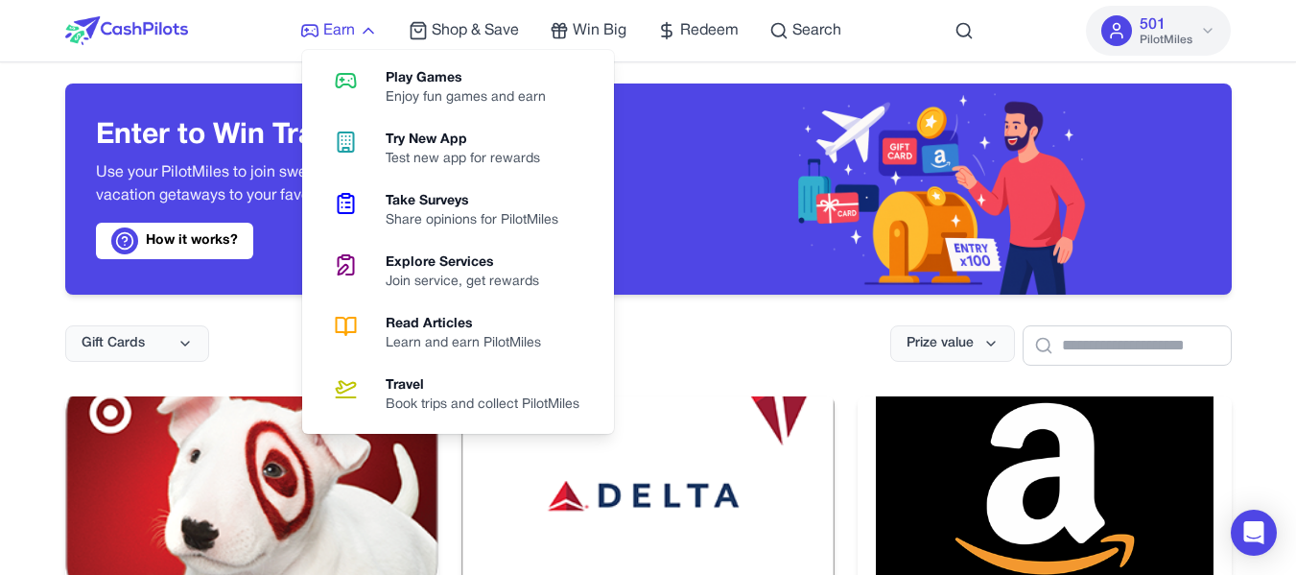
click at [359, 28] on link "Earn" at bounding box center [339, 30] width 78 height 23
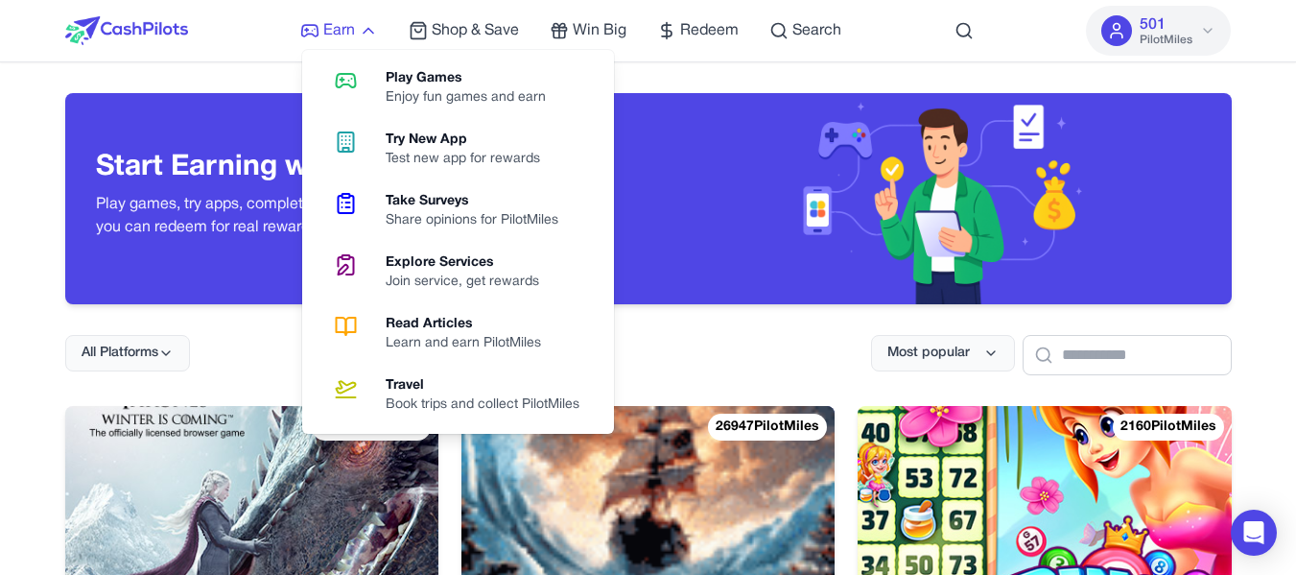
click at [329, 35] on span "Earn" at bounding box center [339, 30] width 32 height 23
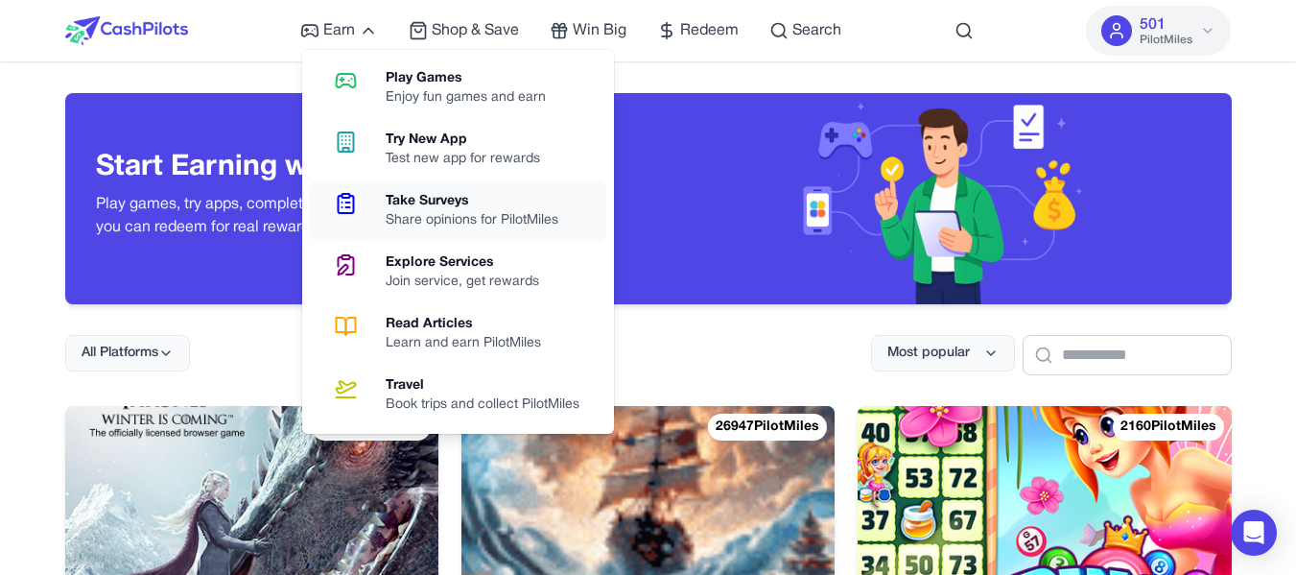
click at [423, 212] on div "Share opinions for PilotMiles" at bounding box center [480, 220] width 188 height 19
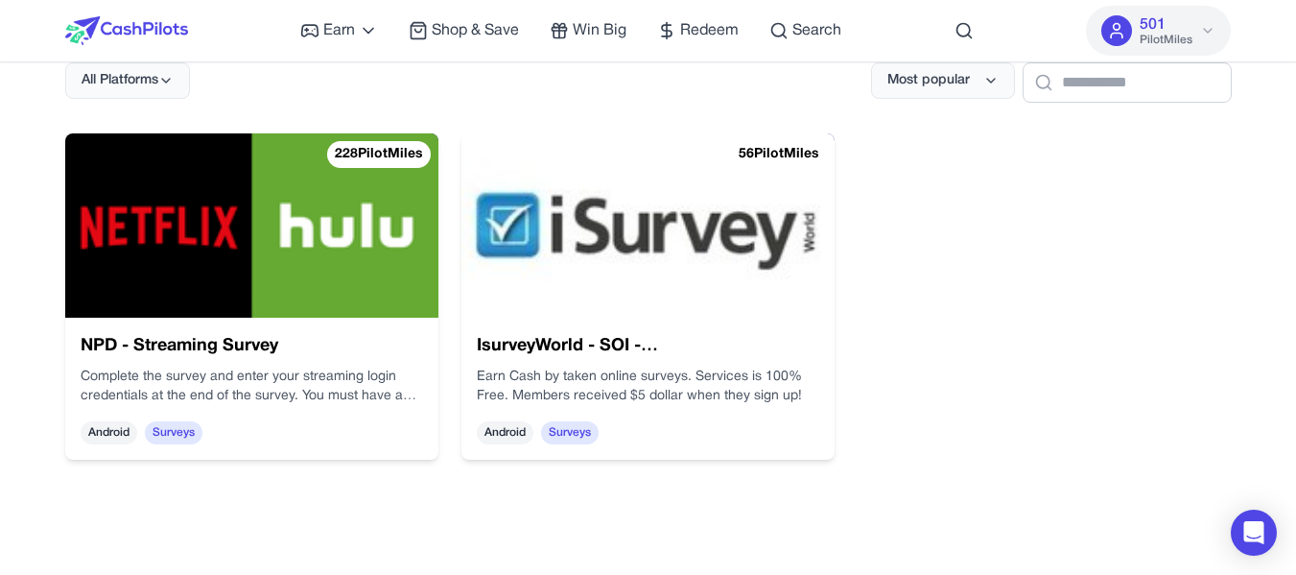
scroll to position [278, 0]
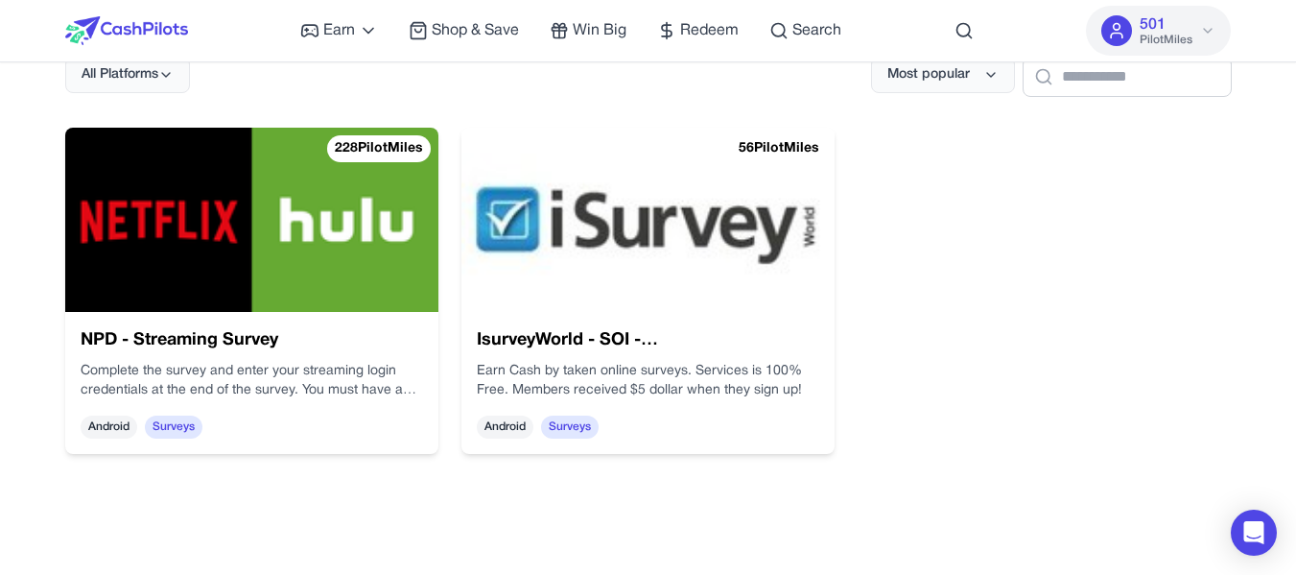
click at [797, 318] on div "IsurveyWorld - SOI - USA Earn Cash by taken online surveys. Services is 100% Fr…" at bounding box center [647, 383] width 373 height 142
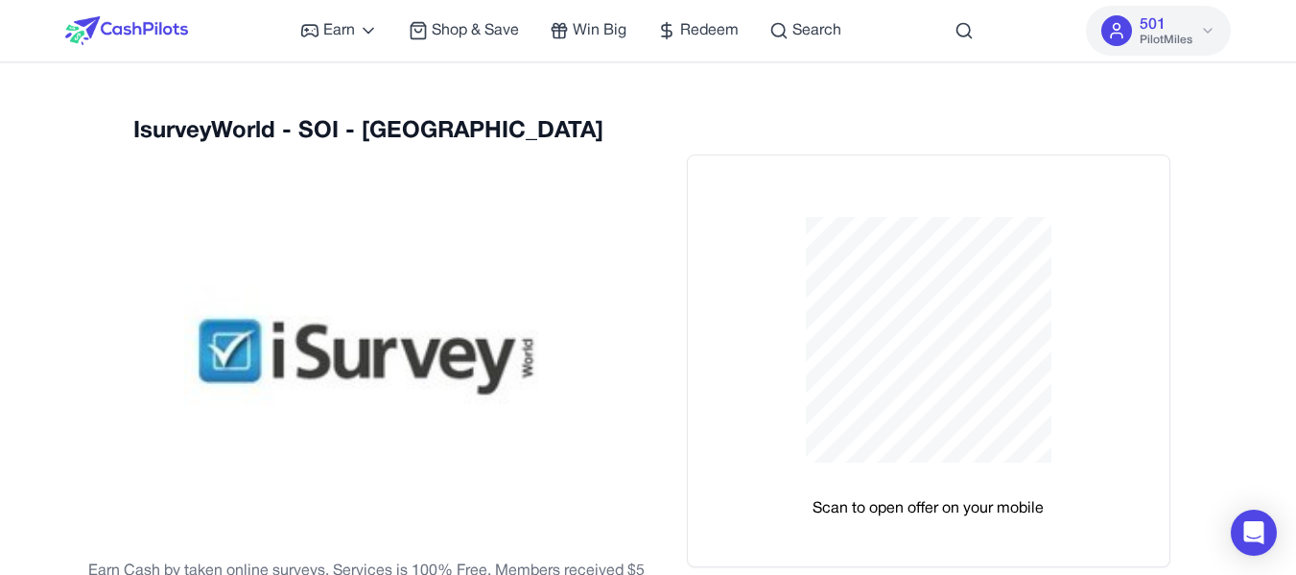
click at [741, 31] on div "Earn Play Games Enjoy fun games and earn Try New App Test new app for rewards T…" at bounding box center [570, 30] width 541 height 61
